Goal: Task Accomplishment & Management: Use online tool/utility

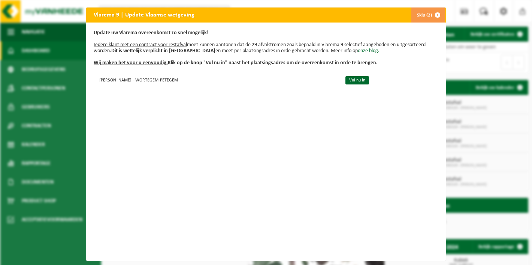
click at [438, 16] on span "button" at bounding box center [437, 14] width 15 height 15
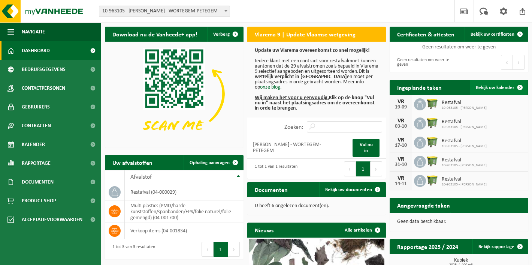
click at [488, 89] on span "Bekijk uw kalender" at bounding box center [495, 87] width 39 height 5
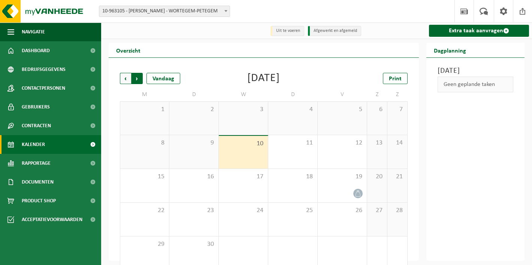
click at [125, 78] on span "Vorige" at bounding box center [125, 78] width 11 height 11
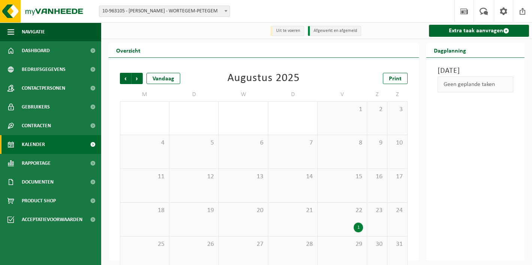
scroll to position [13, 0]
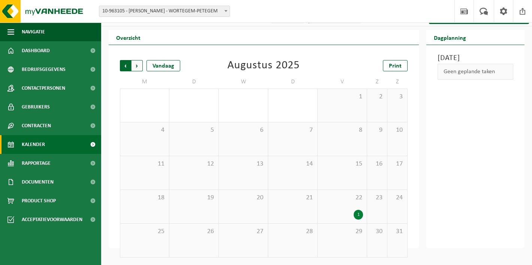
click at [136, 68] on span "Volgende" at bounding box center [137, 65] width 11 height 11
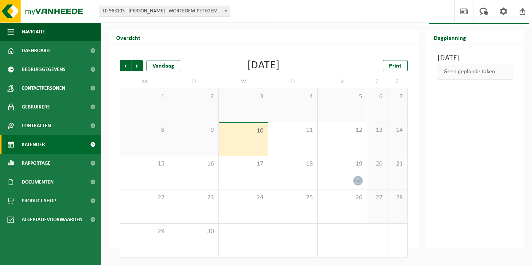
click at [468, 38] on h2 "Dagplanning" at bounding box center [450, 37] width 47 height 15
click at [446, 37] on h2 "Dagplanning" at bounding box center [450, 37] width 47 height 15
click at [163, 66] on div "Vandaag" at bounding box center [164, 65] width 34 height 11
click at [140, 66] on span "Volgende" at bounding box center [137, 65] width 11 height 11
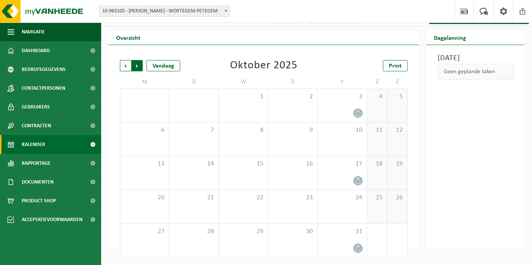
click at [125, 67] on span "Vorige" at bounding box center [125, 65] width 11 height 11
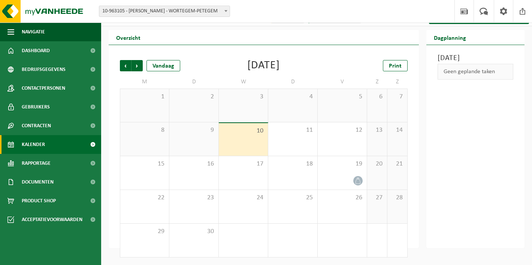
click at [125, 67] on span "Vorige" at bounding box center [125, 65] width 11 height 11
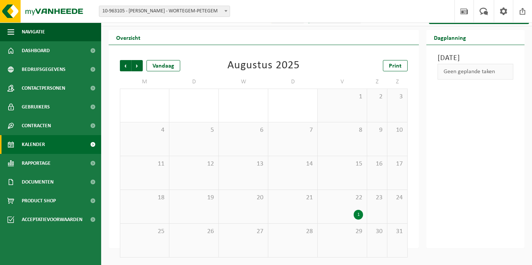
click at [125, 67] on span "Vorige" at bounding box center [125, 65] width 11 height 11
click at [139, 65] on span "Volgende" at bounding box center [137, 65] width 11 height 11
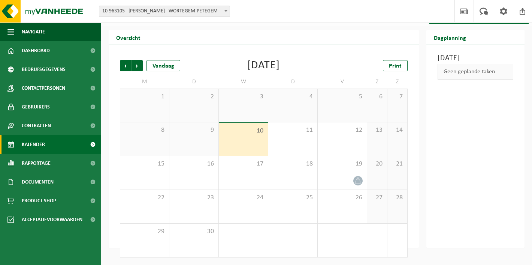
click at [341, 110] on div "5" at bounding box center [342, 105] width 49 height 33
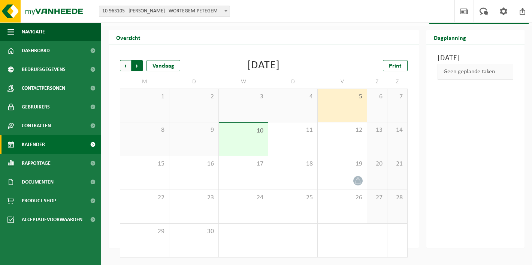
click at [126, 65] on span "Vorige" at bounding box center [125, 65] width 11 height 11
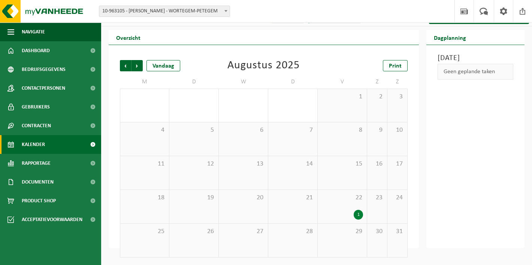
click at [360, 214] on div "1" at bounding box center [358, 215] width 9 height 10
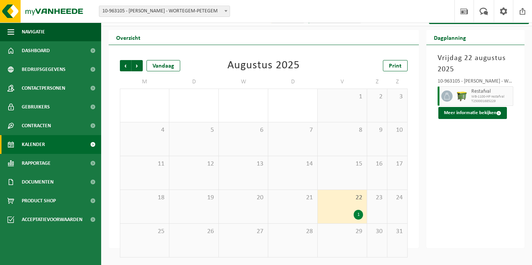
click at [358, 233] on span "29" at bounding box center [343, 231] width 42 height 8
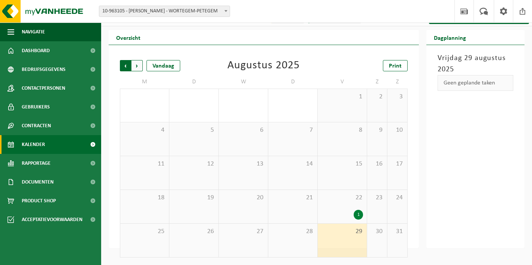
click at [138, 68] on span "Volgende" at bounding box center [137, 65] width 11 height 11
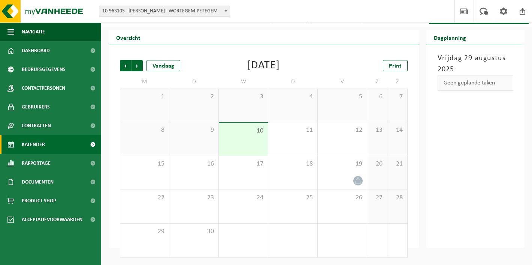
click at [349, 106] on div "5" at bounding box center [342, 105] width 49 height 33
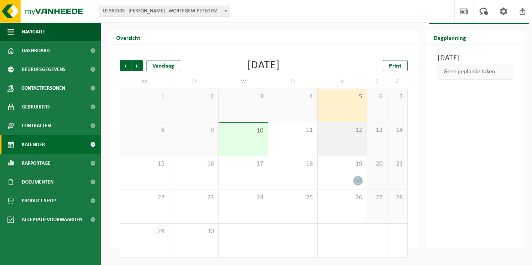
click at [352, 136] on div "12" at bounding box center [342, 138] width 49 height 33
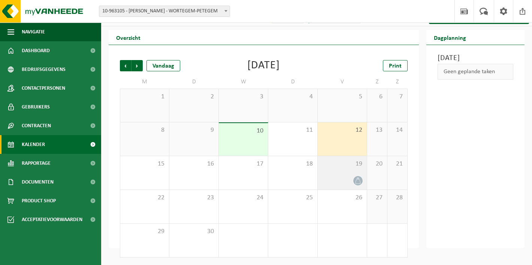
click at [358, 178] on icon at bounding box center [358, 180] width 6 height 6
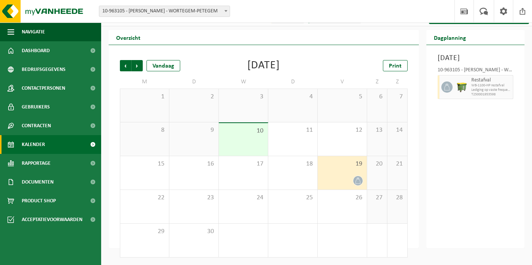
click at [92, 143] on span at bounding box center [92, 144] width 17 height 19
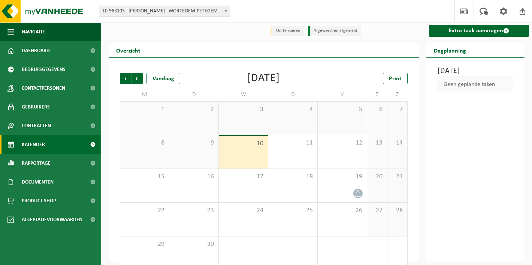
click at [127, 49] on h2 "Overzicht" at bounding box center [128, 50] width 39 height 15
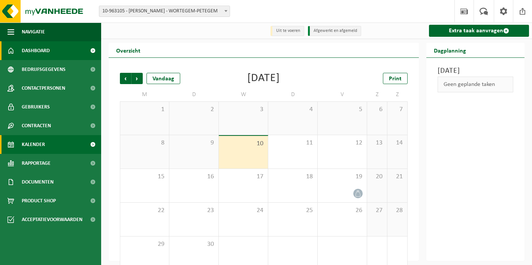
click at [92, 52] on span at bounding box center [92, 50] width 17 height 19
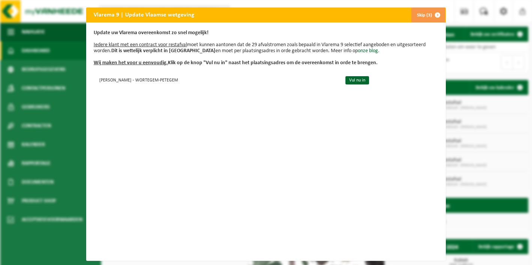
click at [213, 3] on div "Vlarema 9 | Update Vlaamse wetgeving Skip (3) Update uw Vlarema overeenkomst zo…" at bounding box center [266, 132] width 532 height 265
click at [212, 3] on div "Vlarema 9 | Update Vlaamse wetgeving Skip (3) Update uw Vlarema overeenkomst zo…" at bounding box center [266, 132] width 532 height 265
click at [271, 3] on div "Vlarema 9 | Update Vlaamse wetgeving Skip (3) Update uw Vlarema overeenkomst zo…" at bounding box center [266, 132] width 532 height 265
click at [514, 146] on div "Vlarema 9 | Update Vlaamse wetgeving Skip (3) Update uw Vlarema overeenkomst zo…" at bounding box center [266, 132] width 532 height 265
click at [68, 156] on div "Vlarema 9 | Update Vlaamse wetgeving Skip (3) Update uw Vlarema overeenkomst zo…" at bounding box center [266, 132] width 532 height 265
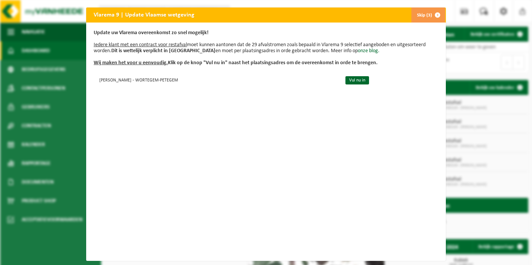
click at [436, 16] on span "button" at bounding box center [437, 14] width 15 height 15
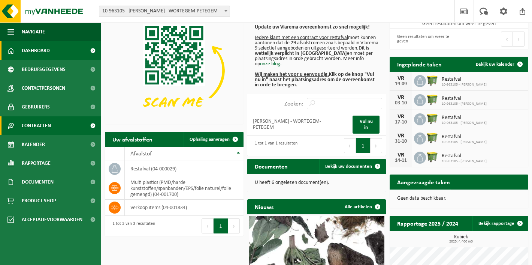
scroll to position [22, 0]
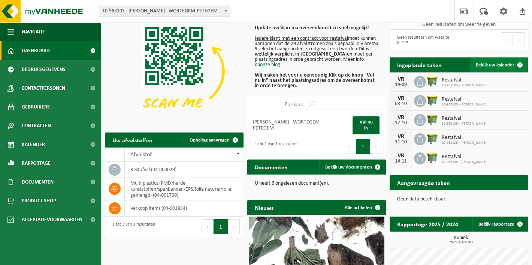
click at [520, 64] on span at bounding box center [520, 64] width 15 height 15
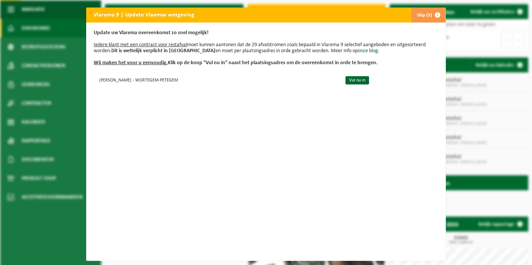
click at [436, 15] on span "button" at bounding box center [437, 14] width 15 height 15
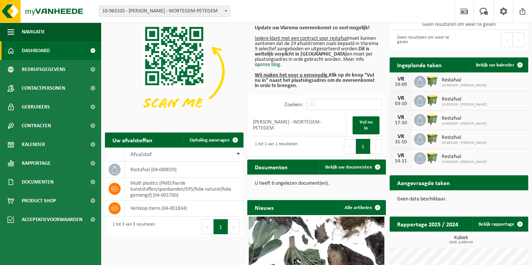
click at [233, 229] on button "Volgende" at bounding box center [234, 226] width 12 height 15
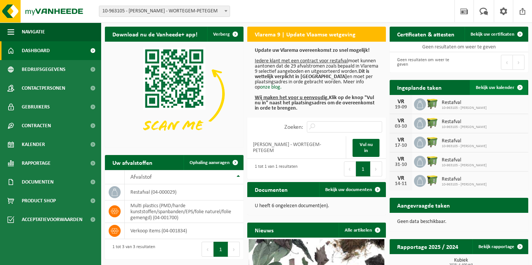
click at [502, 86] on span "Bekijk uw kalender" at bounding box center [495, 87] width 39 height 5
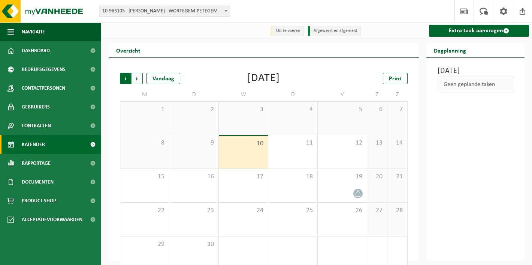
click at [137, 80] on span "Volgende" at bounding box center [137, 78] width 11 height 11
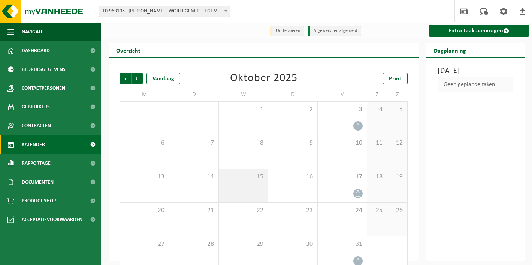
scroll to position [13, 0]
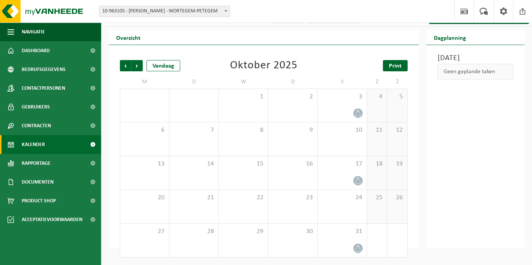
click at [398, 66] on span "Print" at bounding box center [395, 66] width 13 height 6
click at [124, 68] on span "Vorige" at bounding box center [125, 65] width 11 height 11
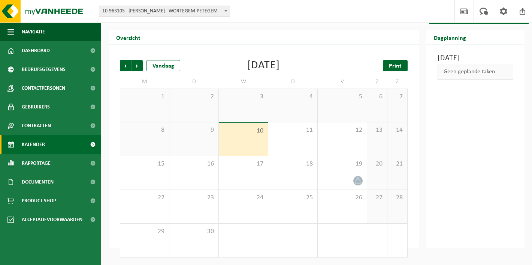
click at [392, 67] on span "Print" at bounding box center [395, 66] width 13 height 6
click at [135, 63] on span "Volgende" at bounding box center [137, 65] width 11 height 11
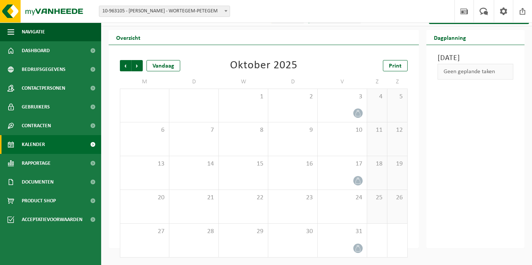
click at [135, 63] on span "Volgende" at bounding box center [137, 65] width 11 height 11
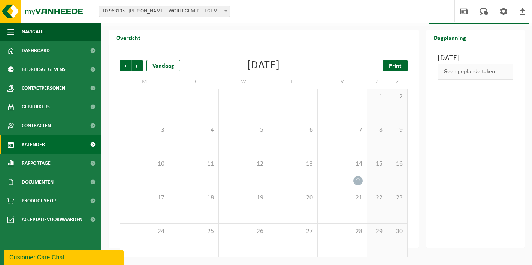
click at [396, 66] on span "Print" at bounding box center [395, 66] width 13 height 6
click at [139, 65] on span "Volgende" at bounding box center [137, 65] width 11 height 11
click at [395, 65] on span "Print" at bounding box center [395, 66] width 13 height 6
click at [126, 69] on span "Vorige" at bounding box center [125, 65] width 11 height 11
